Goal: Task Accomplishment & Management: Complete application form

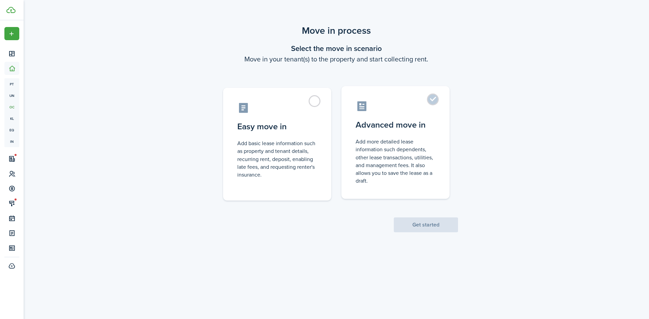
click at [432, 99] on label "Advanced move in Add more detailed lease information such dependents, other lea…" at bounding box center [395, 142] width 108 height 113
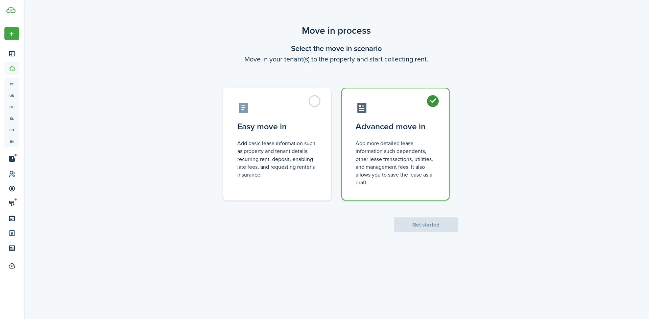
radio input "true"
click at [426, 223] on button "Get started" at bounding box center [426, 225] width 64 height 15
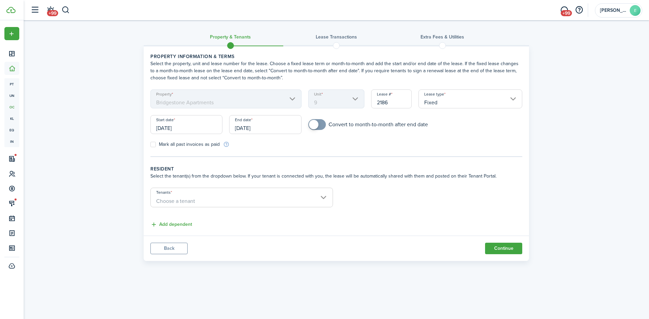
click at [159, 127] on input "[DATE]" at bounding box center [186, 124] width 72 height 19
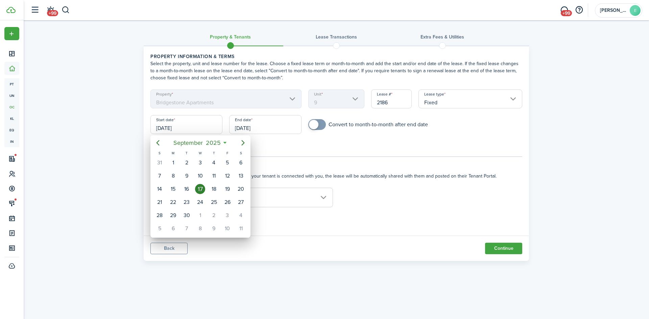
click at [199, 188] on div "17" at bounding box center [200, 189] width 10 height 10
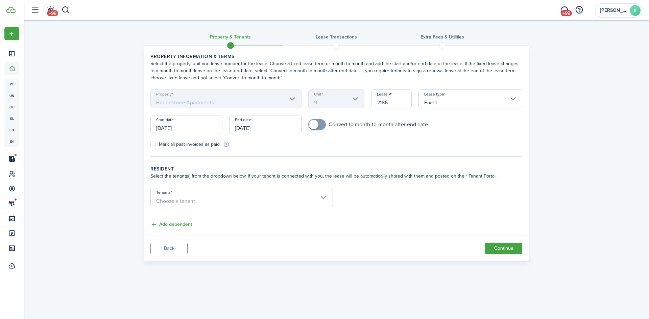
click at [324, 198] on span "Choose a tenant" at bounding box center [242, 201] width 182 height 11
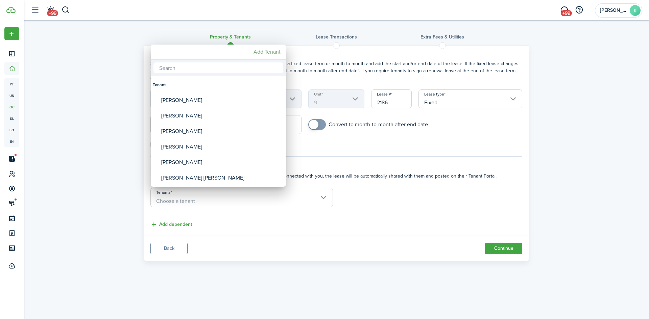
click at [264, 52] on mbsc-button "Add Tenant" at bounding box center [267, 52] width 32 height 12
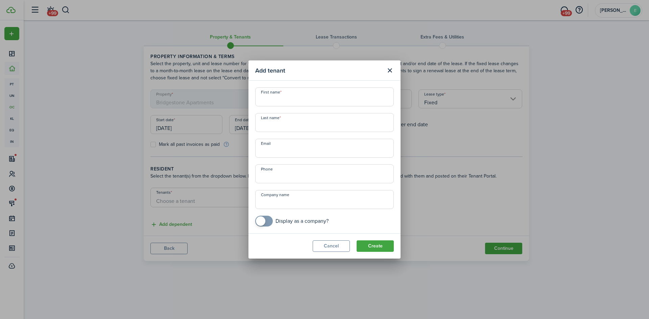
click at [299, 99] on input "First name" at bounding box center [324, 97] width 139 height 19
type input "[PERSON_NAME]"
click at [269, 155] on input "Email" at bounding box center [324, 148] width 139 height 19
type input "[EMAIL_ADDRESS][DOMAIN_NAME]"
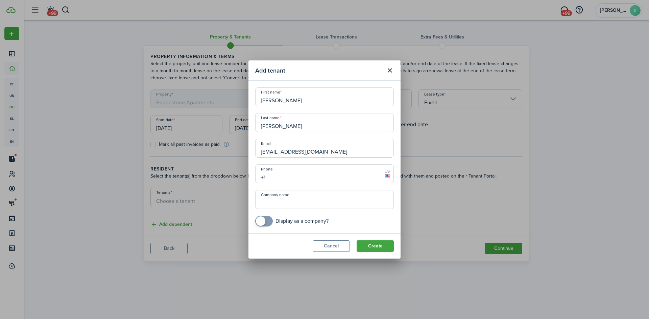
click at [270, 179] on input "+1" at bounding box center [324, 174] width 139 height 19
type input "[PHONE_NUMBER]"
click at [374, 247] on button "Create" at bounding box center [374, 246] width 37 height 11
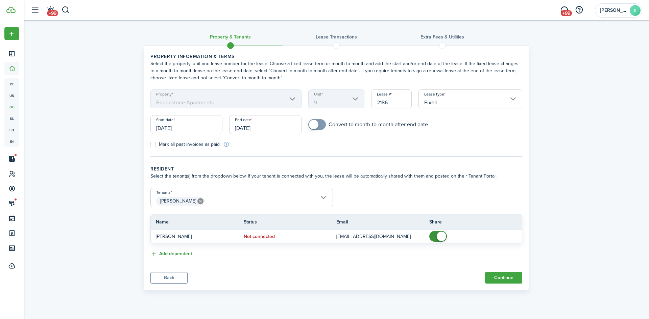
click at [171, 253] on button "Add dependent" at bounding box center [171, 254] width 42 height 8
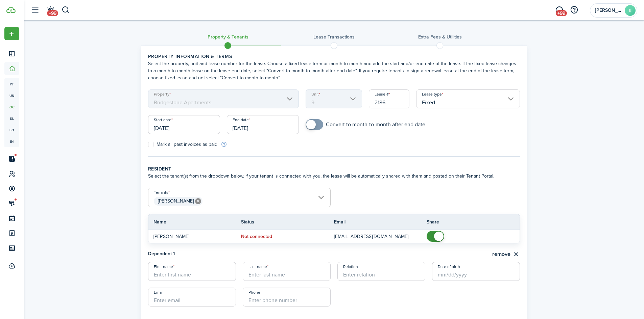
click at [159, 273] on input "First name" at bounding box center [192, 271] width 88 height 19
type input "[PERSON_NAME]"
click at [251, 301] on input "+1" at bounding box center [287, 297] width 88 height 19
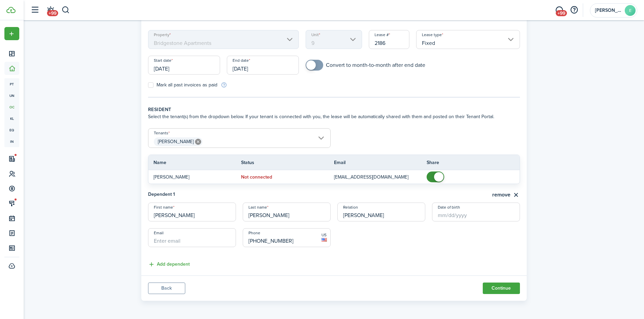
scroll to position [60, 0]
type input "[PHONE_NUMBER]"
click at [500, 288] on button "Continue" at bounding box center [501, 287] width 37 height 11
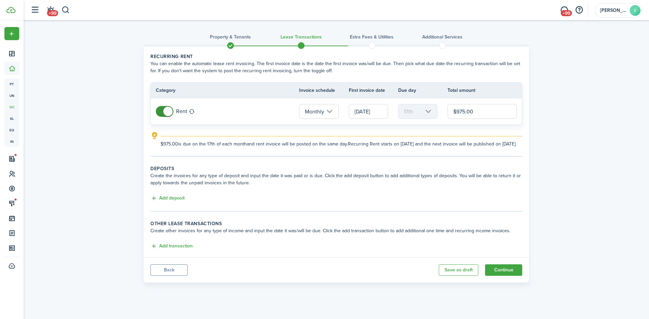
click at [361, 111] on input "[DATE]" at bounding box center [368, 111] width 39 height 15
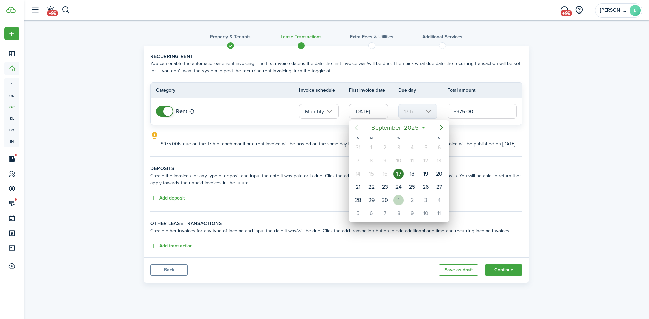
click at [399, 199] on div "1" at bounding box center [398, 200] width 10 height 10
type input "[DATE]"
type input "1st"
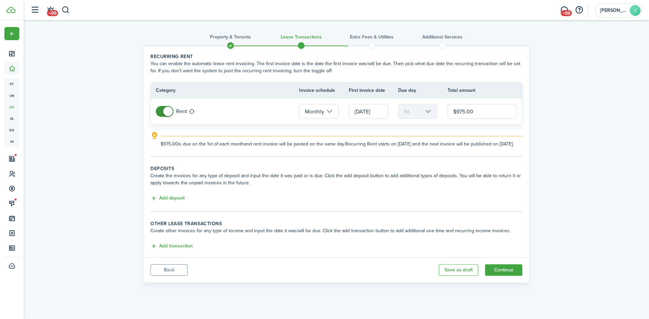
click at [476, 113] on input "$975.00" at bounding box center [481, 111] width 69 height 15
type input "$199.00"
click at [173, 201] on lease-classic-deposit "Deposits Create the invoices for any type of deposit and input the date it was …" at bounding box center [336, 184] width 372 height 38
click at [172, 202] on button "Add deposit" at bounding box center [167, 199] width 34 height 8
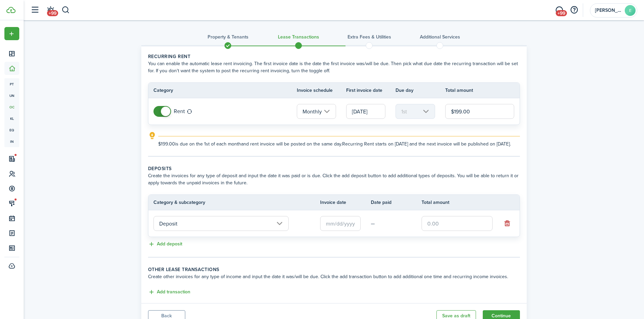
click at [336, 231] on input "text" at bounding box center [340, 223] width 41 height 15
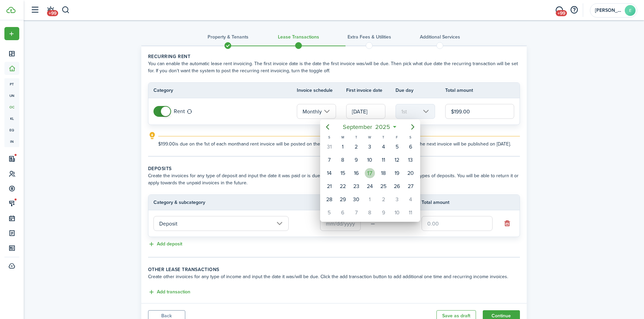
click at [371, 172] on div "17" at bounding box center [370, 173] width 10 height 10
type input "[DATE]"
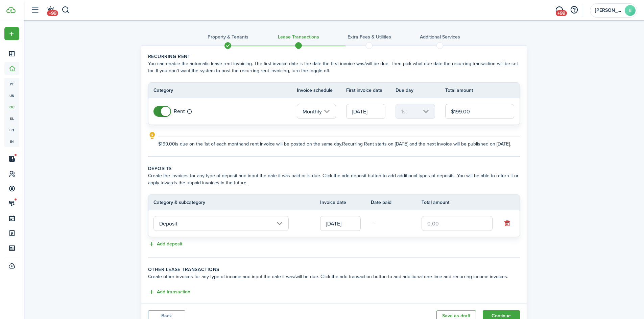
click at [433, 230] on input "text" at bounding box center [456, 223] width 71 height 15
type input "$500.00"
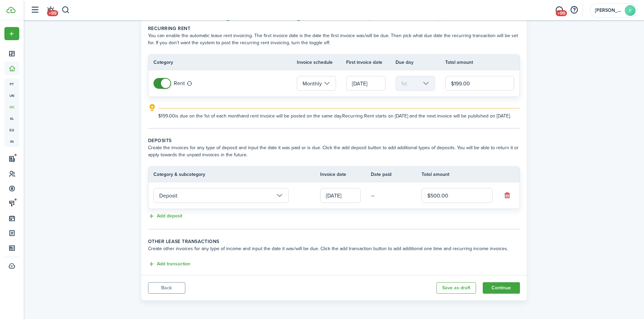
scroll to position [35, 0]
click at [507, 288] on button "Continue" at bounding box center [501, 287] width 37 height 11
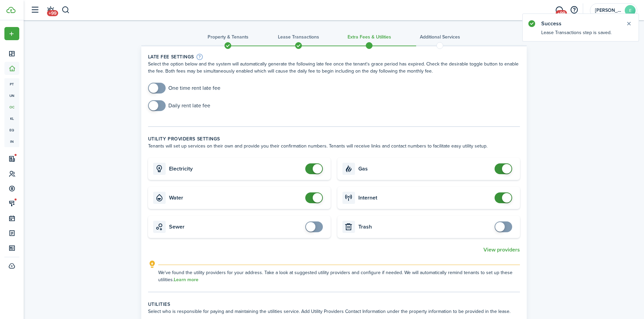
checkbox input "false"
click at [500, 170] on span at bounding box center [503, 169] width 7 height 11
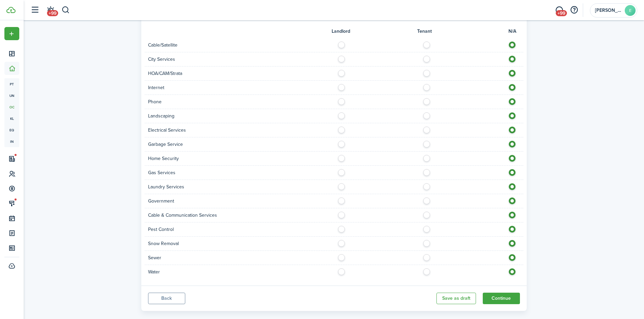
scroll to position [315, 0]
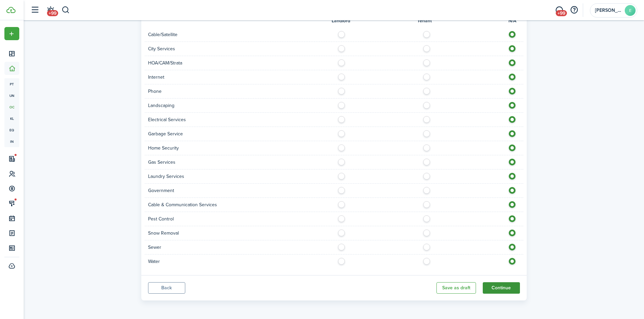
click at [506, 290] on button "Continue" at bounding box center [501, 287] width 37 height 11
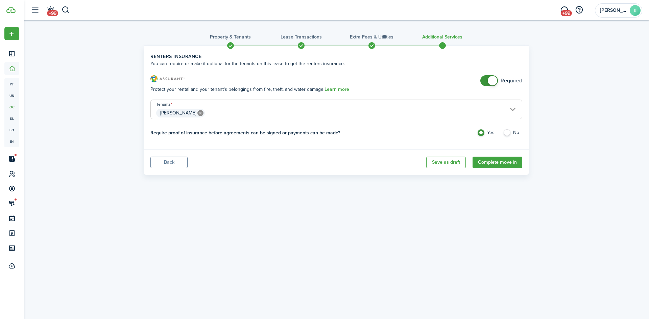
click at [507, 133] on label "No" at bounding box center [512, 134] width 19 height 10
radio input "false"
radio input "true"
click at [495, 161] on button "Complete move in" at bounding box center [497, 162] width 50 height 11
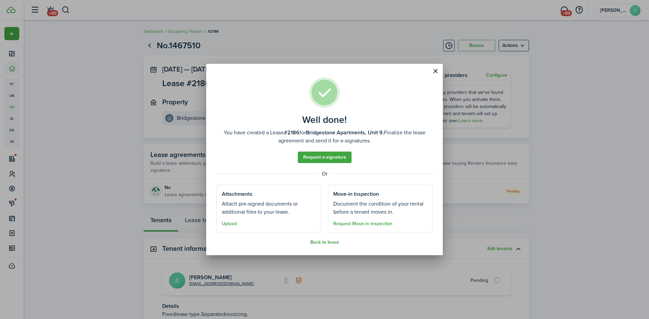
click at [325, 243] on button "Back to lease" at bounding box center [324, 242] width 29 height 5
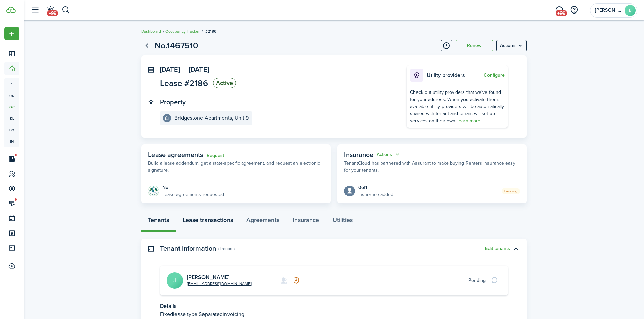
click at [204, 222] on link "Lease transactions" at bounding box center [208, 222] width 64 height 20
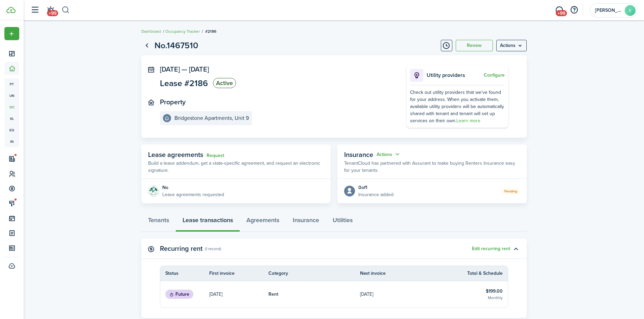
click at [64, 10] on button "button" at bounding box center [65, 9] width 8 height 11
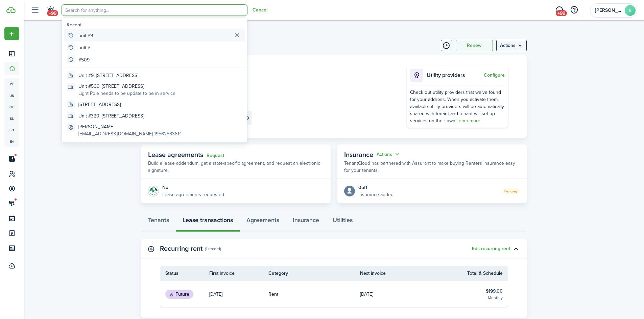
click at [84, 35] on global-search-item-title "unit #9" at bounding box center [85, 35] width 15 height 7
type input "unit #9"
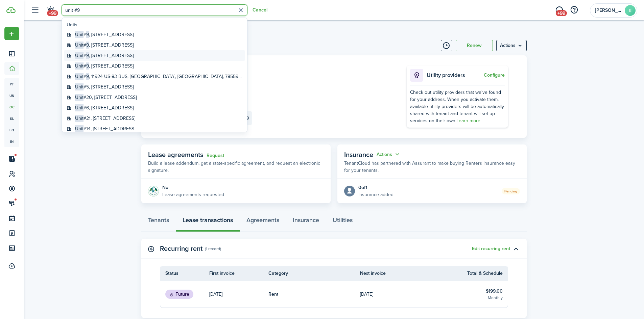
click at [89, 55] on span "9" at bounding box center [87, 55] width 3 height 7
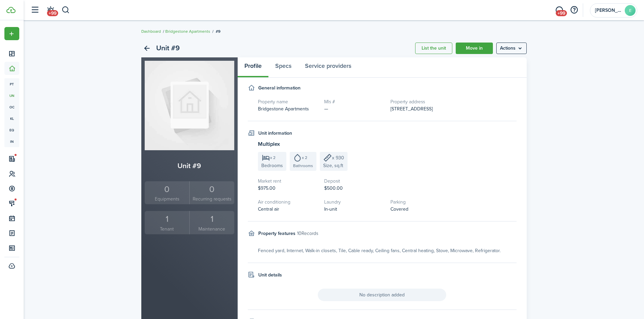
click at [166, 217] on div "1" at bounding box center [167, 219] width 42 height 13
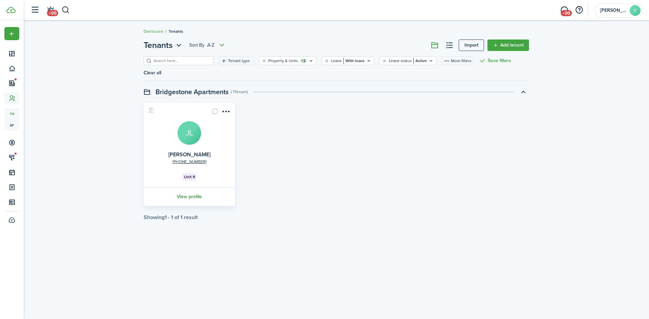
click at [189, 188] on link "View profile" at bounding box center [189, 197] width 93 height 19
